Goal: Task Accomplishment & Management: Complete application form

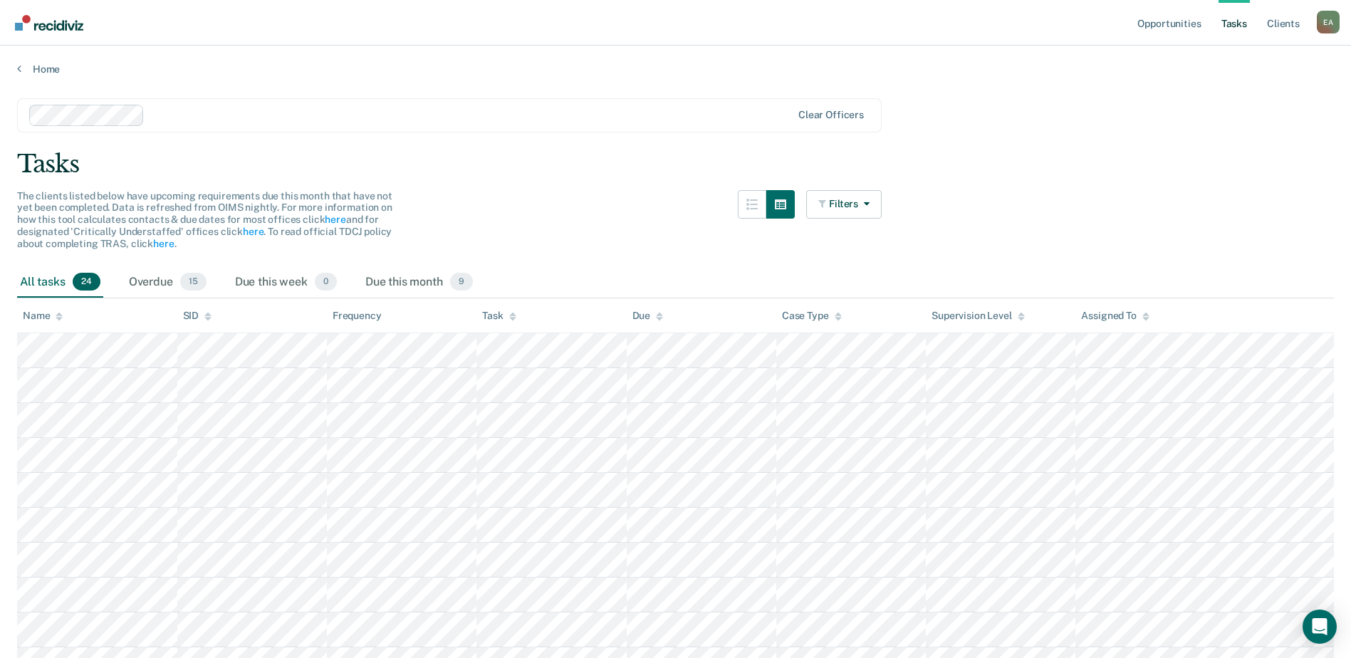
click at [1237, 23] on link "Tasks" at bounding box center [1233, 23] width 31 height 46
click at [1167, 27] on link "Opportunities" at bounding box center [1168, 23] width 69 height 46
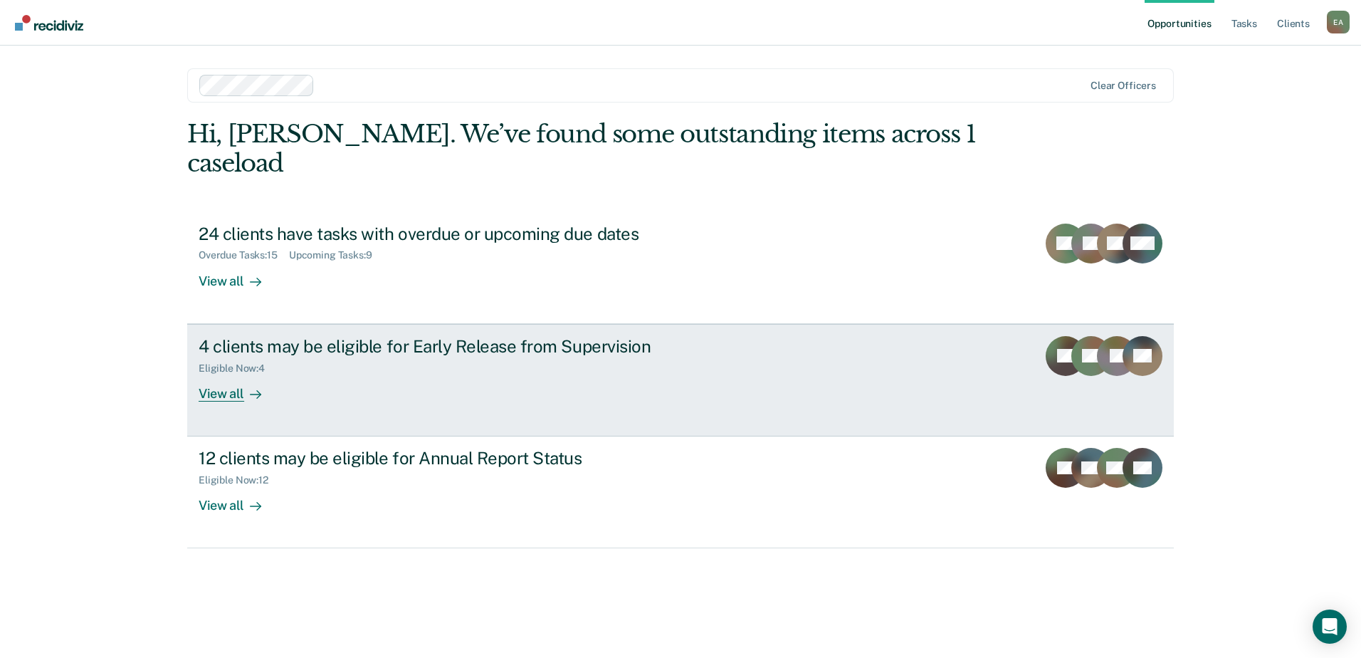
click at [259, 390] on icon at bounding box center [255, 394] width 11 height 11
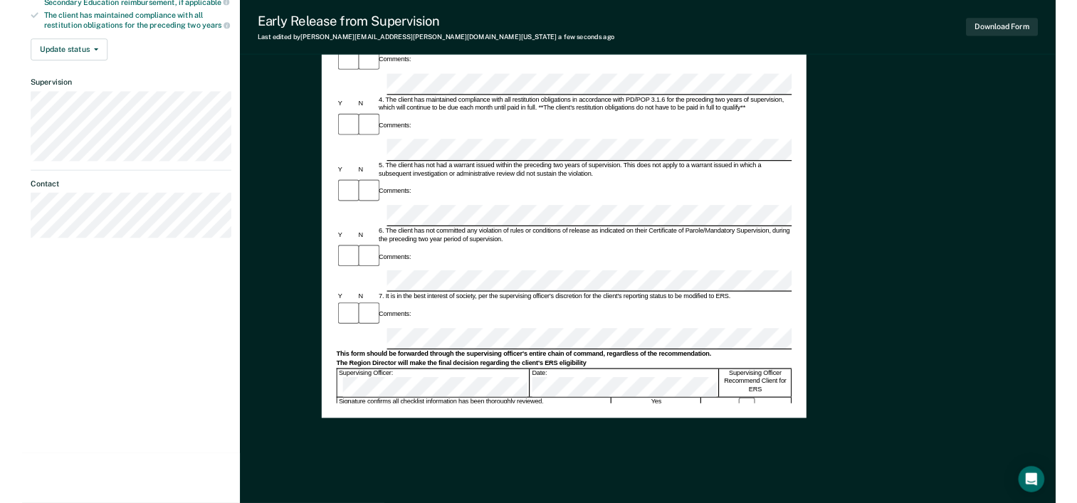
scroll to position [551, 0]
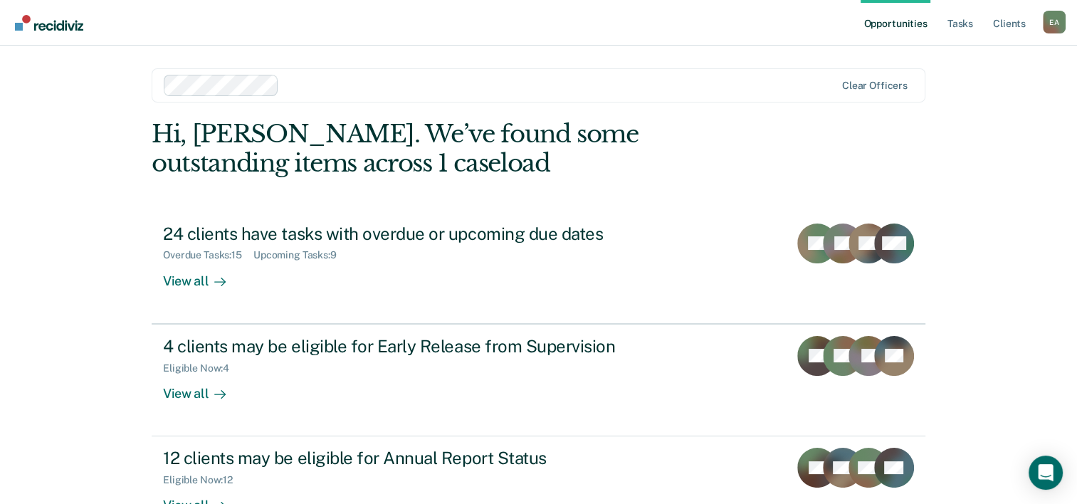
click at [897, 25] on link "Opportunities" at bounding box center [895, 23] width 69 height 46
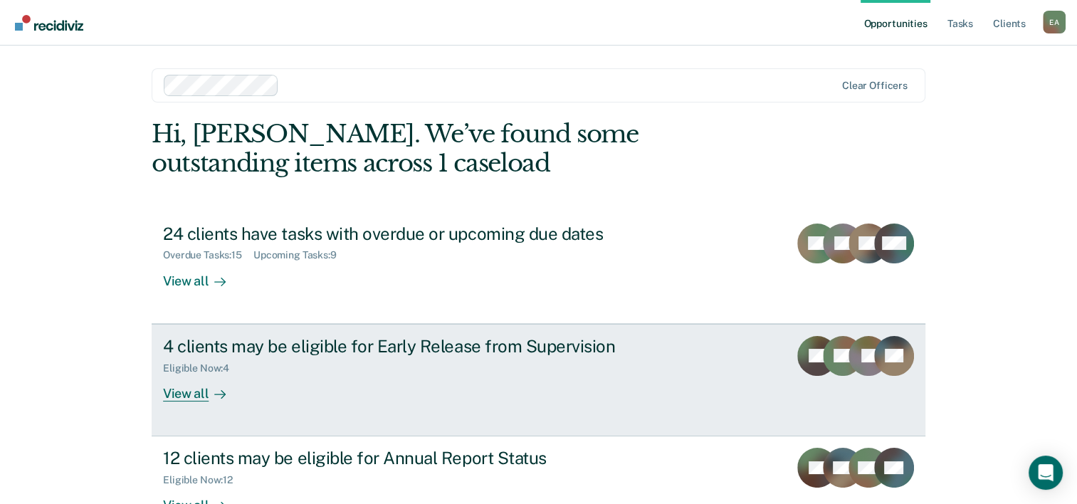
click at [743, 365] on link "4 clients may be eligible for Early Release from Supervision Eligible Now : 4 V…" at bounding box center [539, 380] width 774 height 112
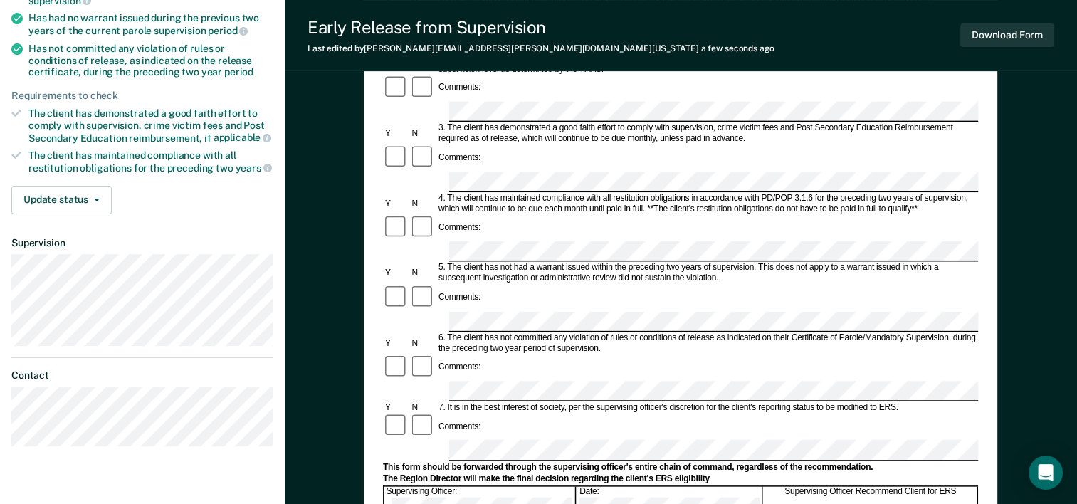
scroll to position [498, 0]
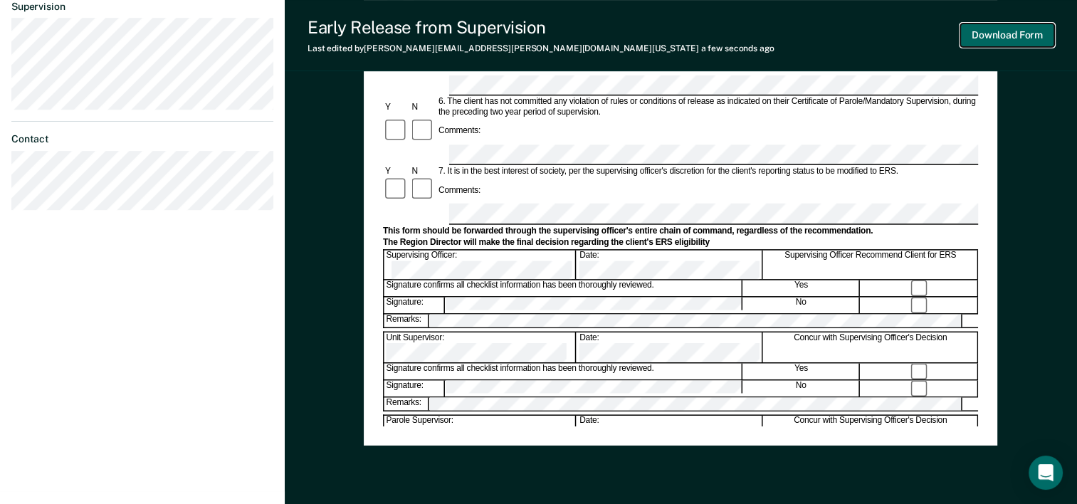
click at [994, 31] on button "Download Form" at bounding box center [1007, 34] width 94 height 23
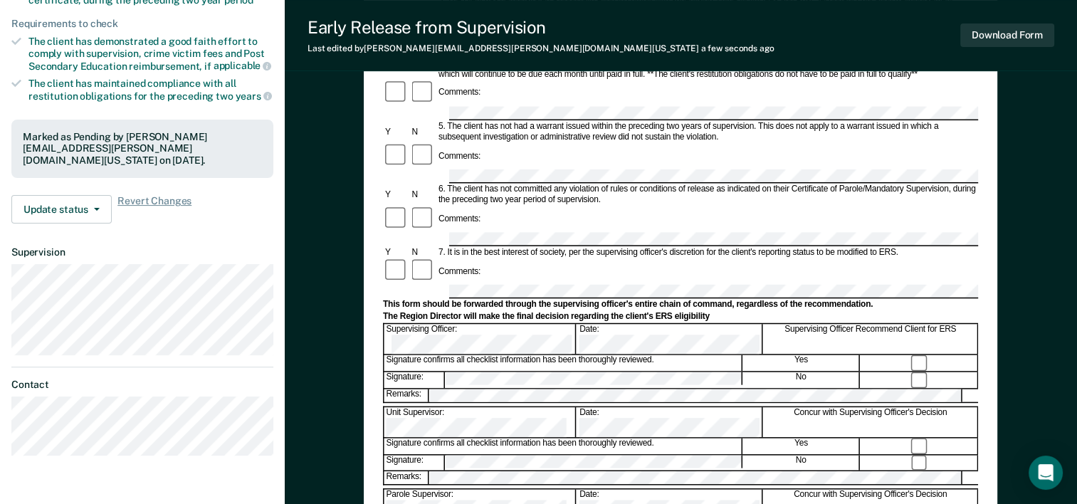
scroll to position [337, 0]
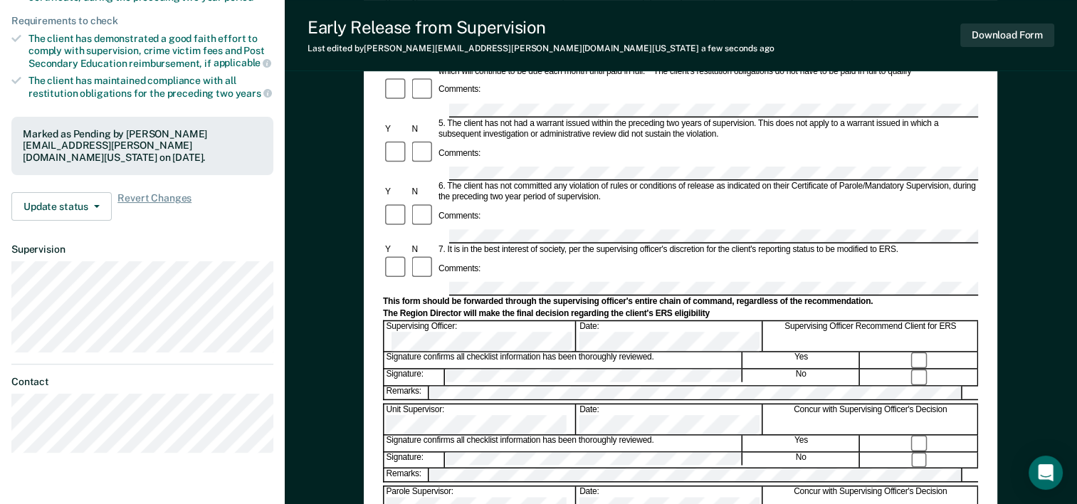
click at [985, 330] on div "Early Release from Supervision (ERS) Checklist, Recommendation, and Determinati…" at bounding box center [681, 194] width 634 height 826
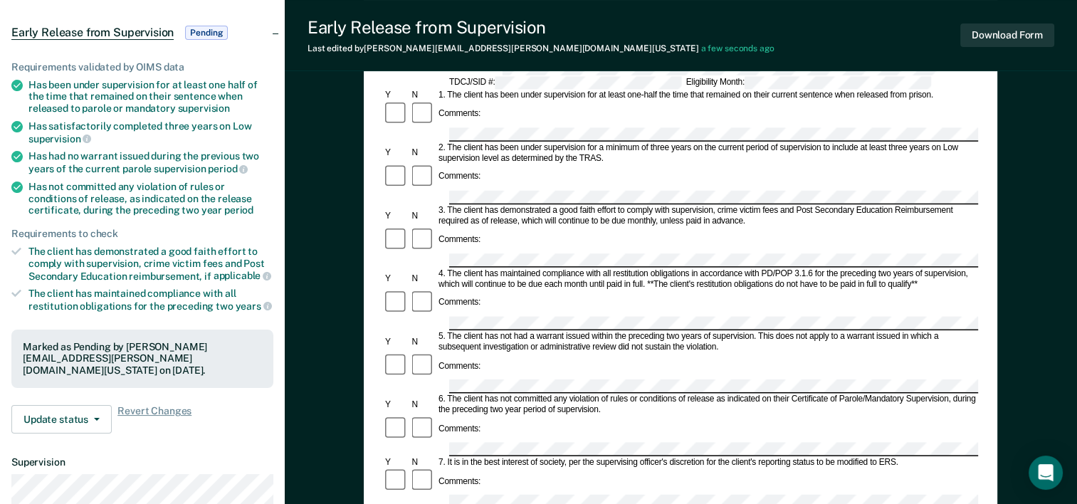
scroll to position [123, 0]
drag, startPoint x: 713, startPoint y: 196, endPoint x: 553, endPoint y: 196, distance: 159.5
click at [553, 206] on div "3. The client has demonstrated a good faith effort to comply with supervision, …" at bounding box center [707, 216] width 542 height 21
copy div "a good faith effort to comply with supervision"
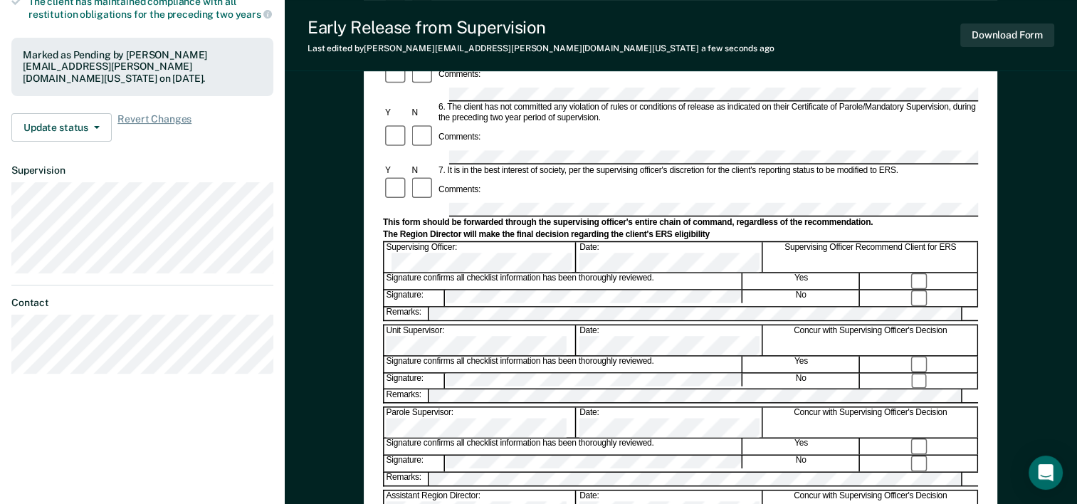
scroll to position [427, 0]
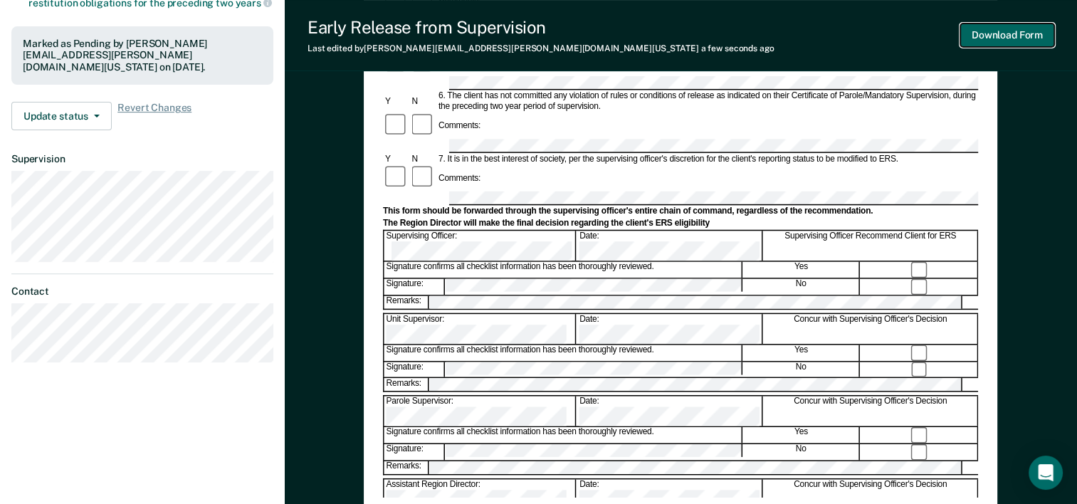
click at [1027, 40] on button "Download Form" at bounding box center [1007, 34] width 94 height 23
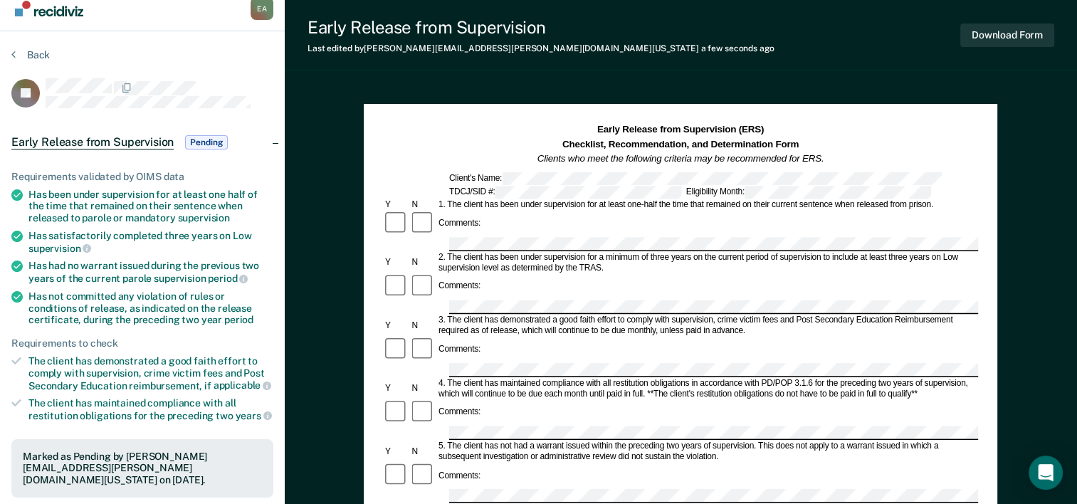
scroll to position [0, 0]
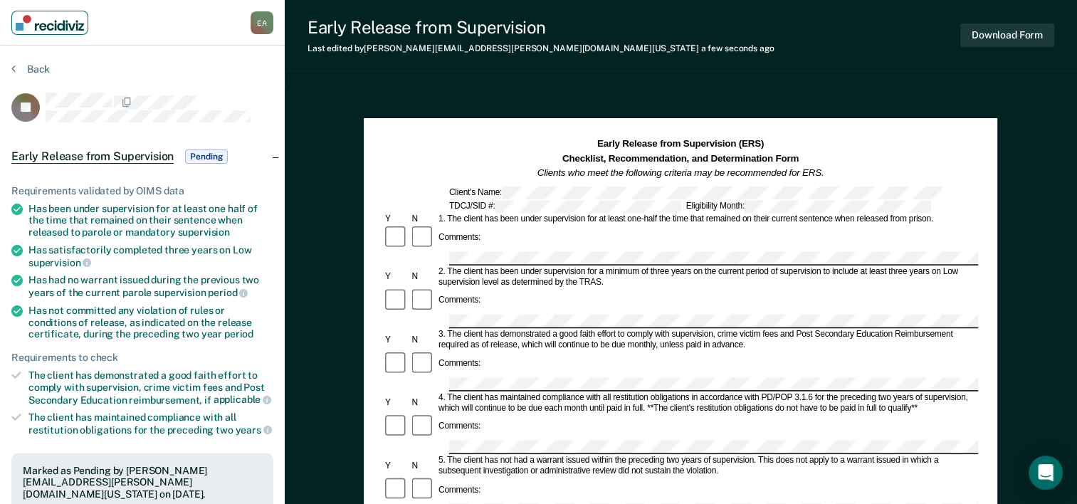
click at [75, 28] on img "Main navigation" at bounding box center [50, 23] width 68 height 16
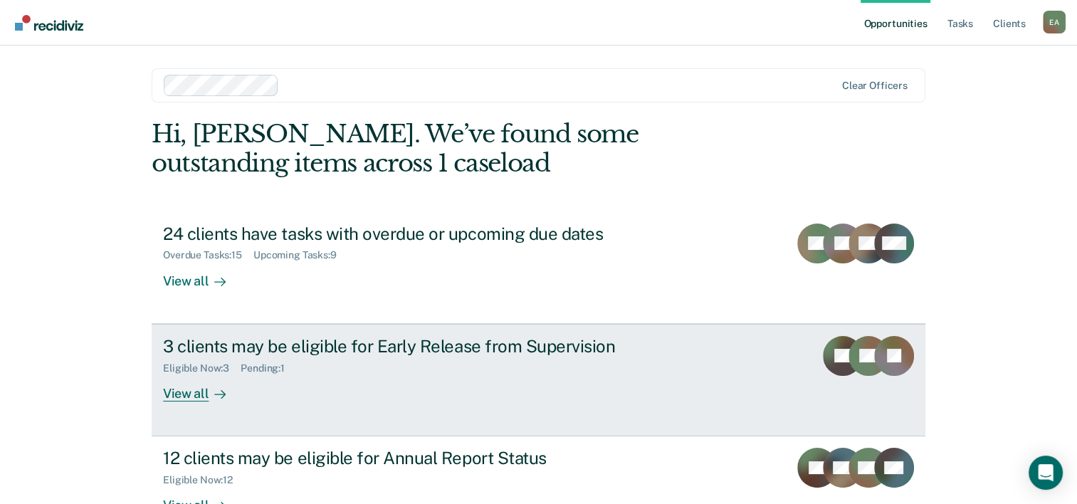
click at [857, 357] on rect at bounding box center [869, 356] width 40 height 40
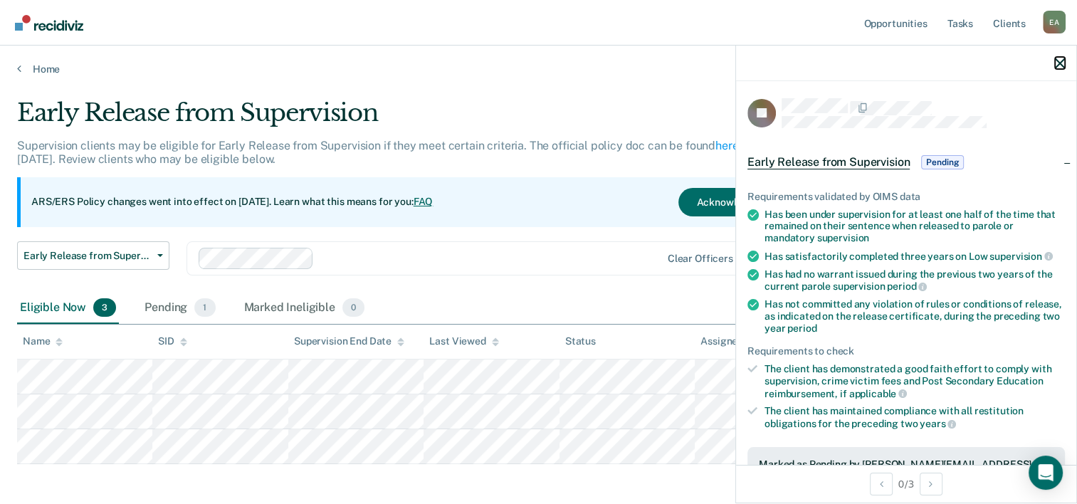
click at [1058, 64] on icon "button" at bounding box center [1060, 63] width 10 height 10
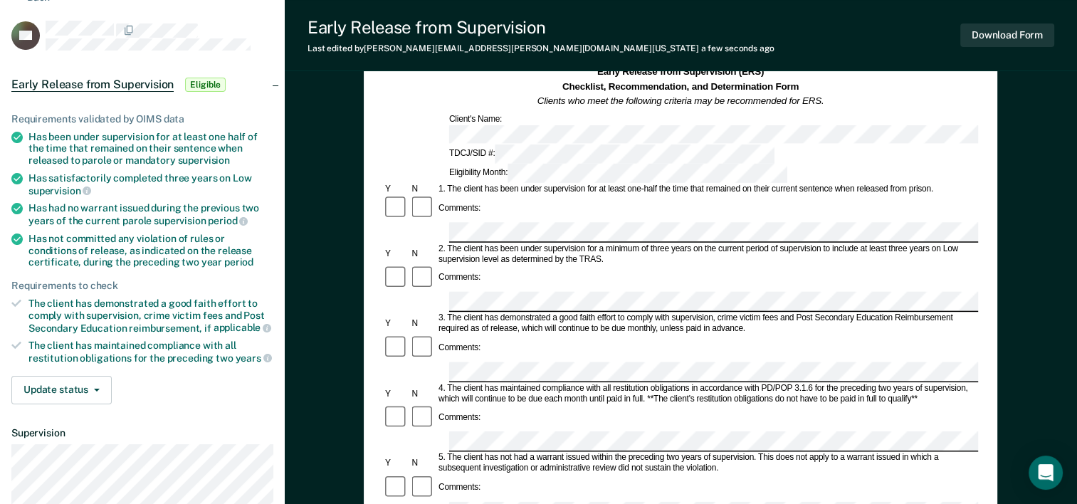
scroll to position [71, 0]
click at [1004, 36] on button "Download Form" at bounding box center [1007, 34] width 94 height 23
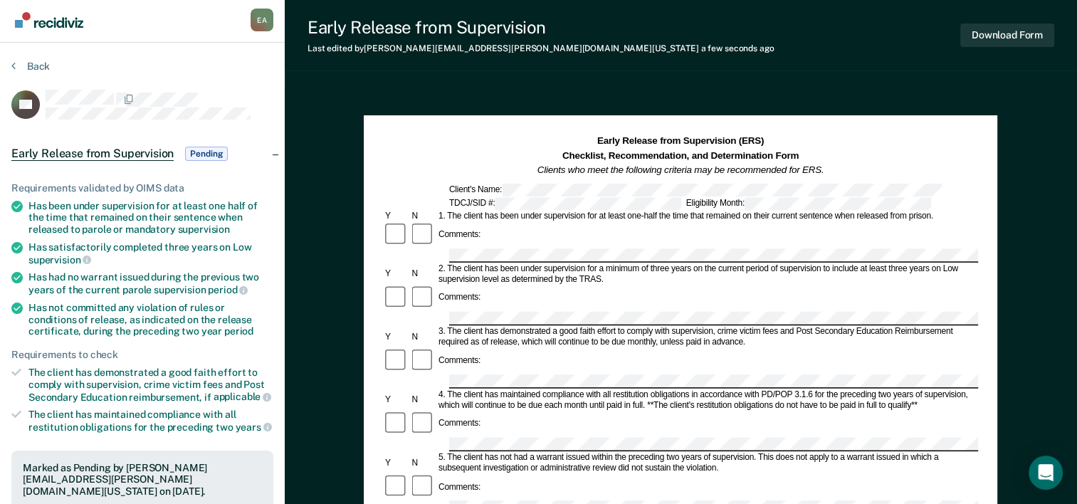
scroll to position [0, 0]
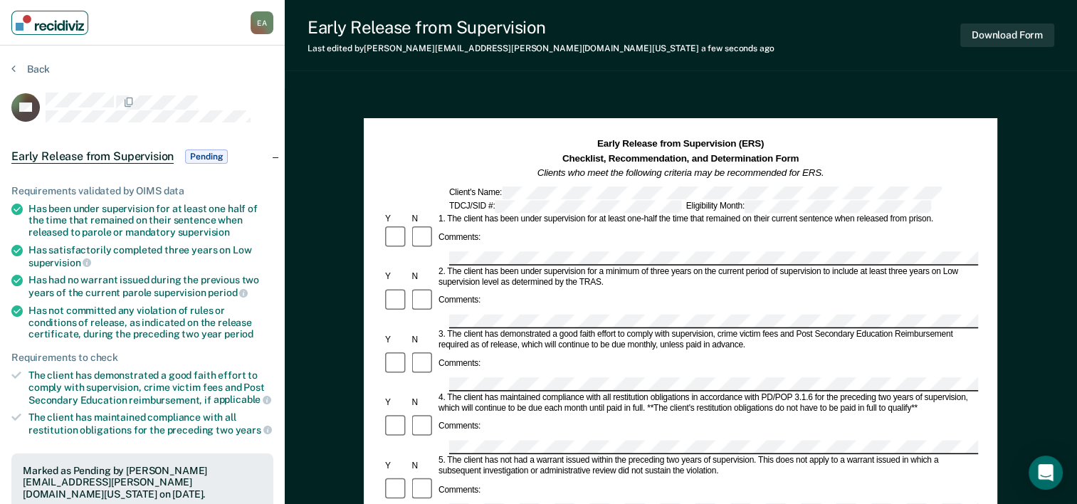
click at [72, 28] on img "Main navigation" at bounding box center [50, 23] width 68 height 16
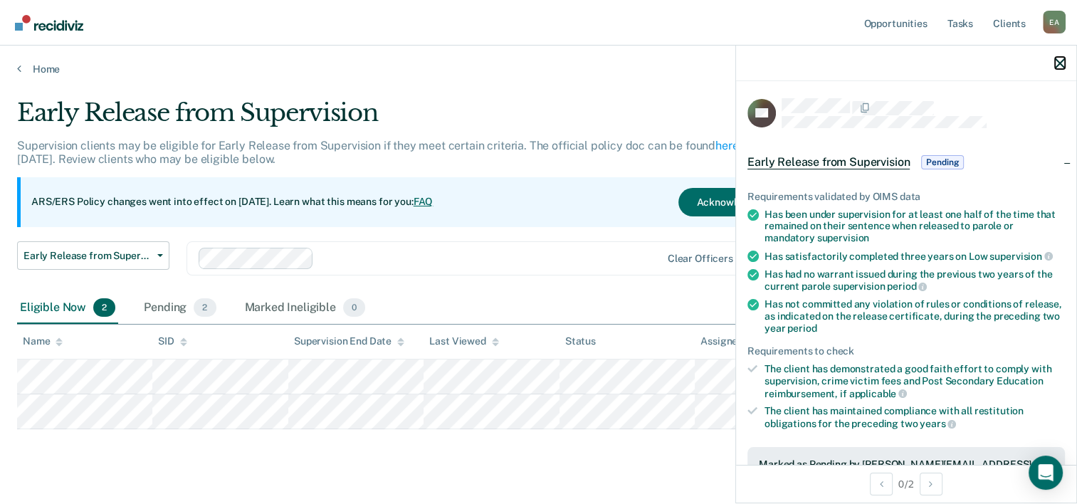
click at [1062, 63] on icon "button" at bounding box center [1060, 63] width 10 height 10
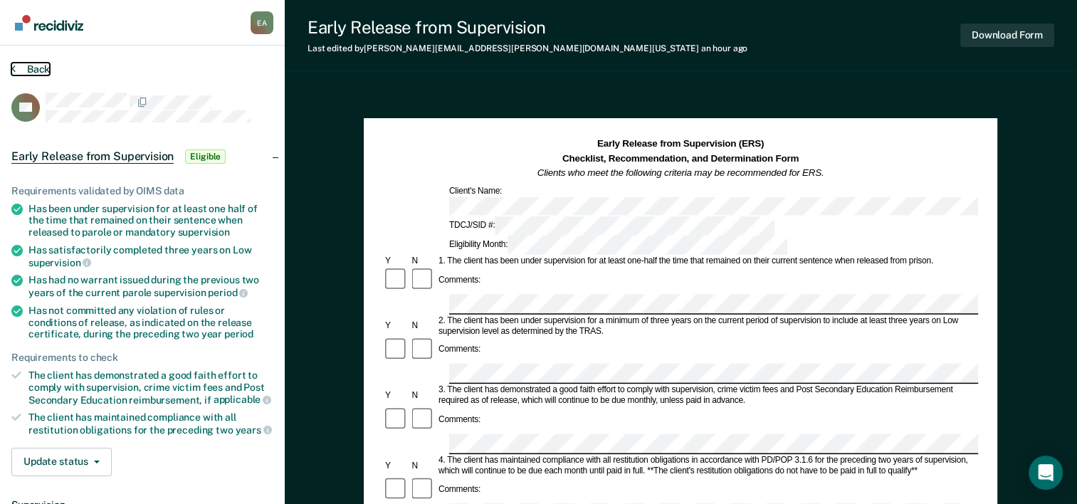
click at [14, 69] on icon at bounding box center [13, 68] width 4 height 11
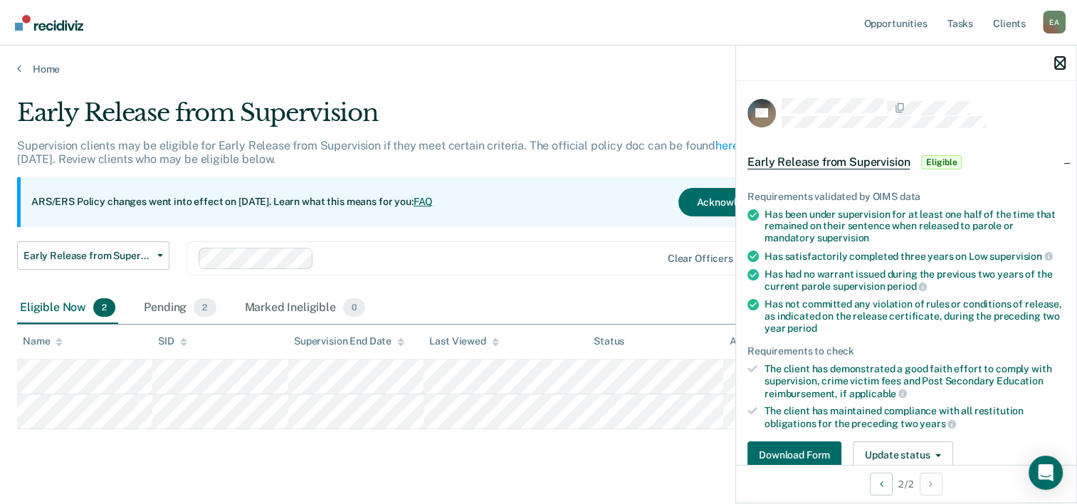
click at [1059, 66] on icon "button" at bounding box center [1060, 63] width 10 height 10
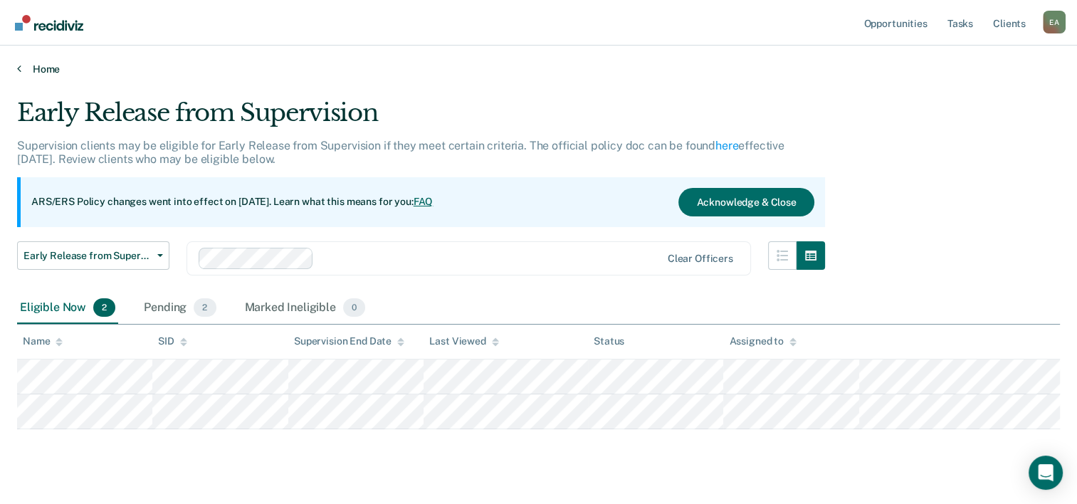
click at [28, 72] on link "Home" at bounding box center [538, 69] width 1043 height 13
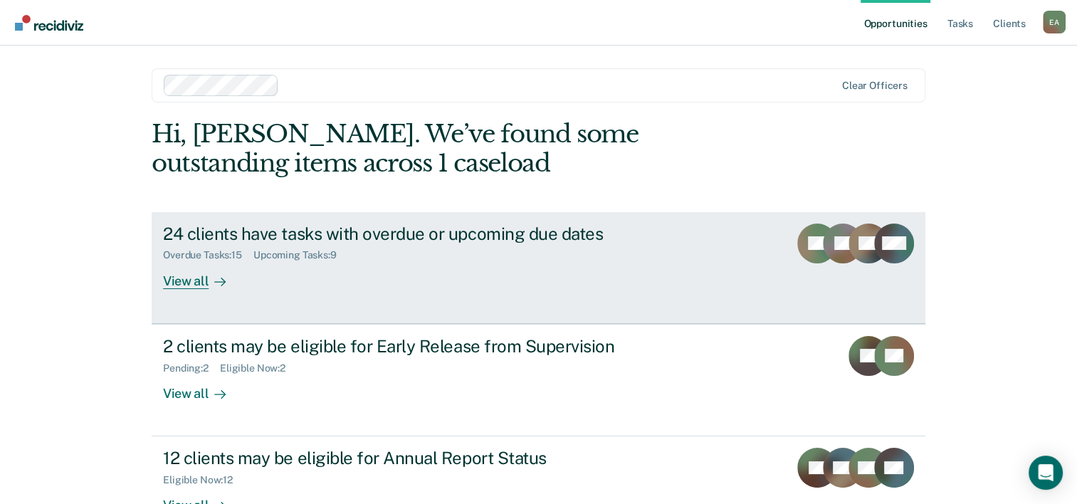
scroll to position [71, 0]
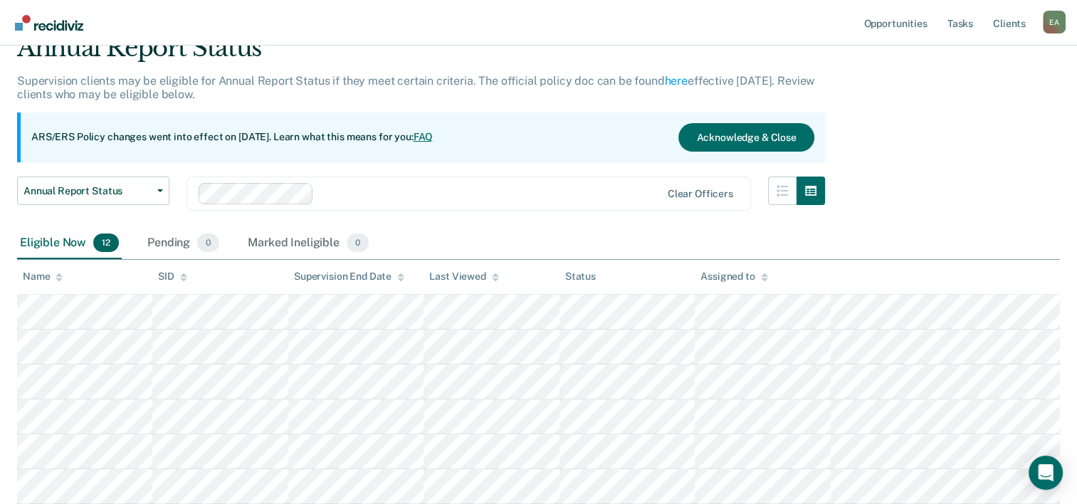
scroll to position [142, 0]
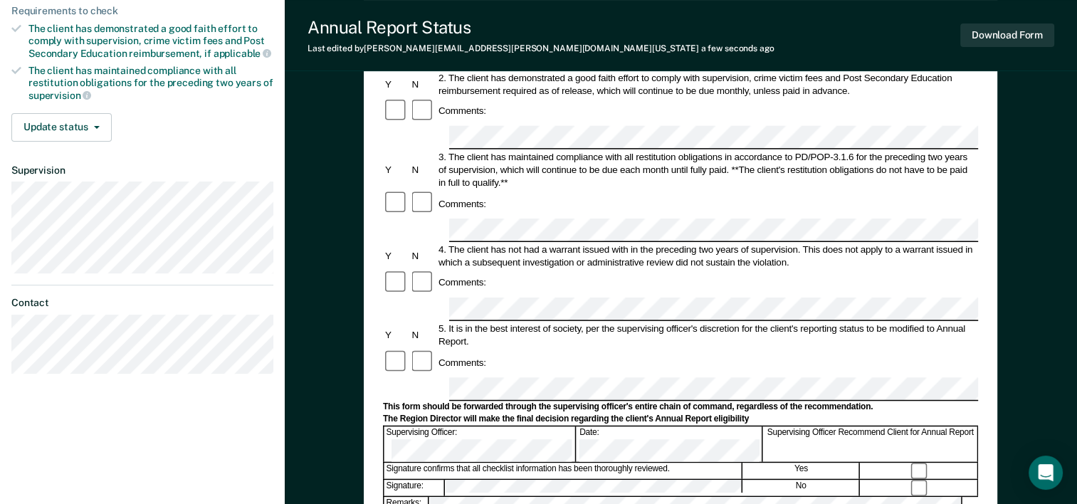
scroll to position [194, 0]
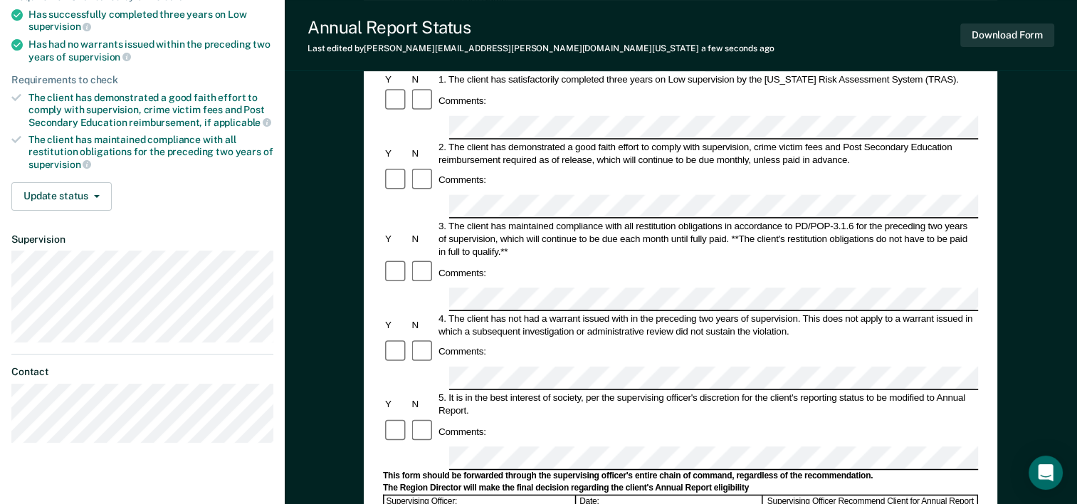
click at [1038, 192] on div "Annual Reporting Checklist, Recommendation, and Determination Form Clients who …" at bounding box center [681, 377] width 792 height 967
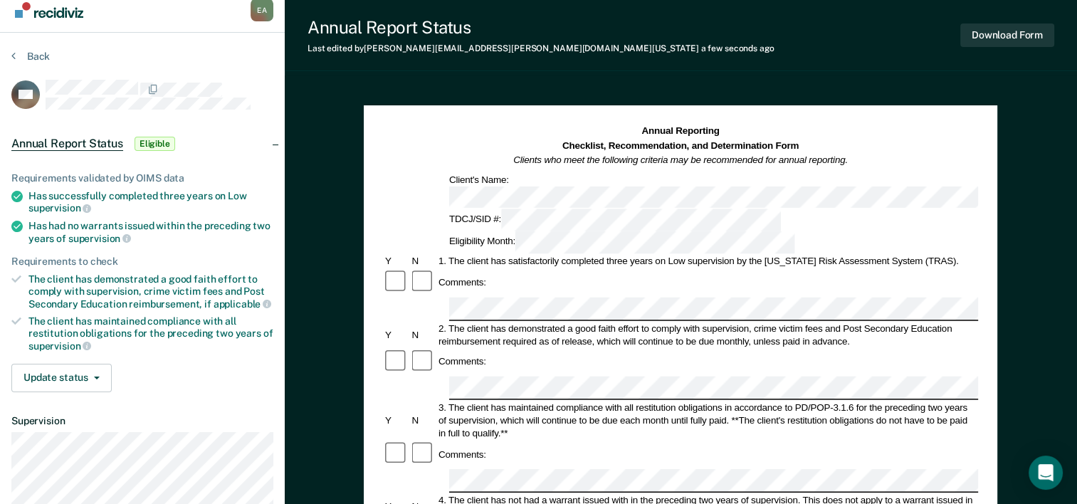
scroll to position [0, 0]
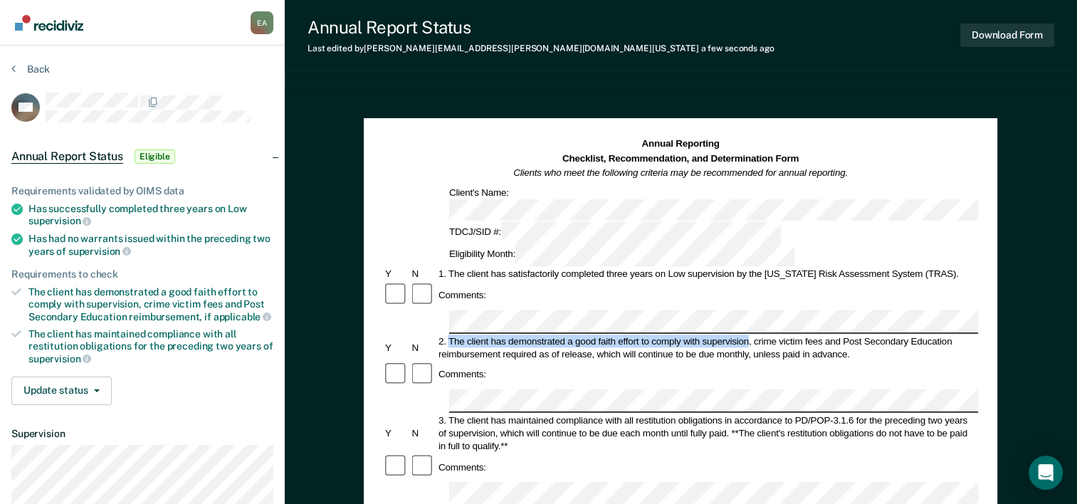
drag, startPoint x: 450, startPoint y: 273, endPoint x: 750, endPoint y: 277, distance: 299.8
click at [750, 335] on div "2. The client has demonstrated a good faith effort to comply with supervision, …" at bounding box center [707, 348] width 542 height 26
copy div "The client has demonstrated a good faith effort to comply with supervision"
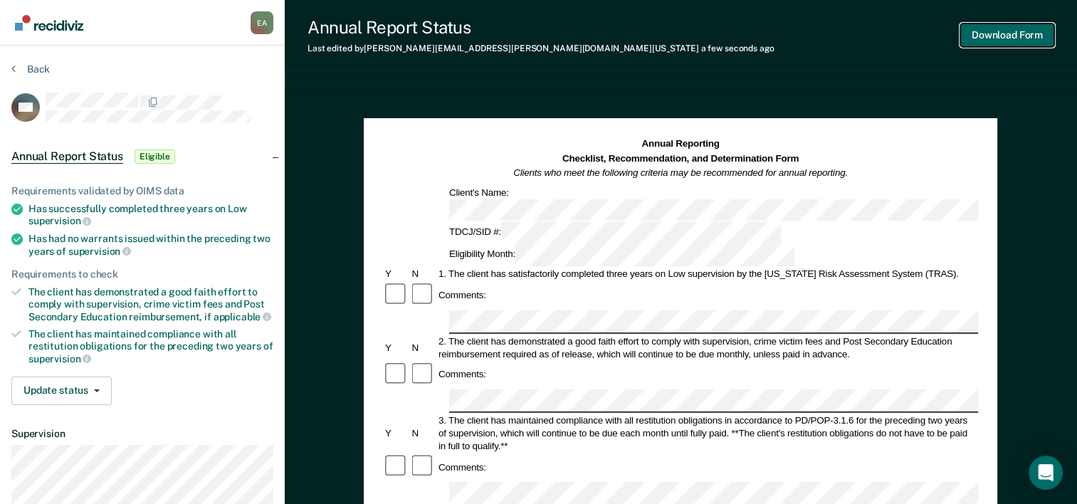
click at [997, 33] on button "Download Form" at bounding box center [1007, 34] width 94 height 23
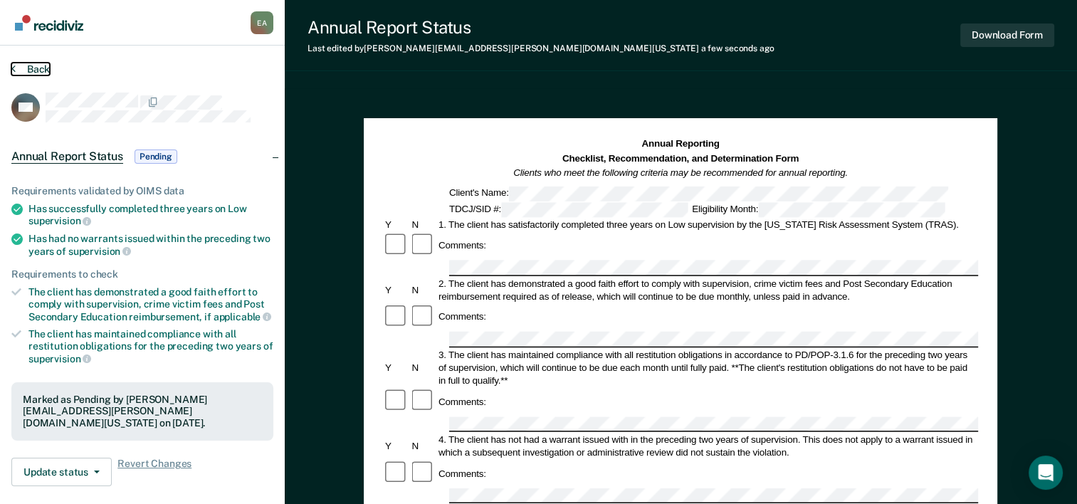
click at [31, 63] on button "Back" at bounding box center [30, 69] width 38 height 13
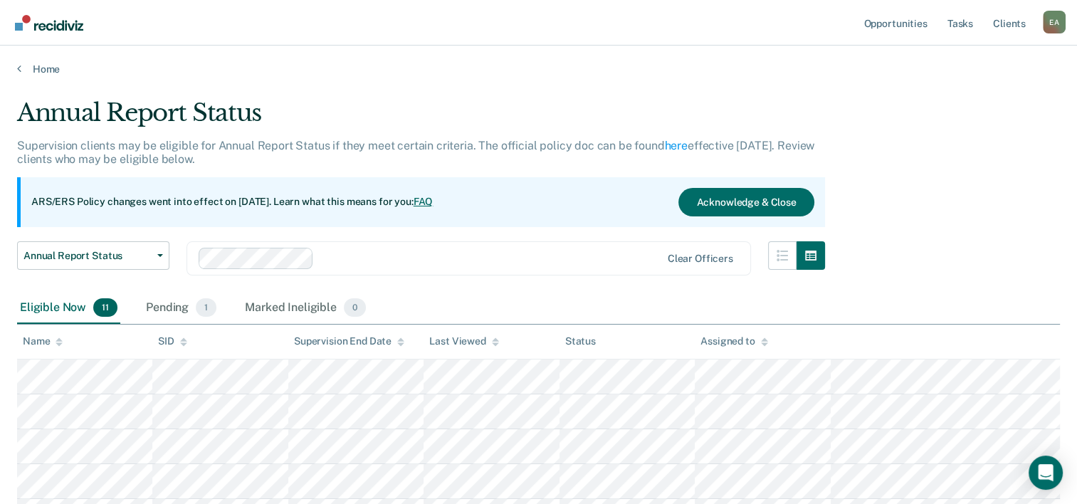
scroll to position [71, 0]
